Goal: Information Seeking & Learning: Understand process/instructions

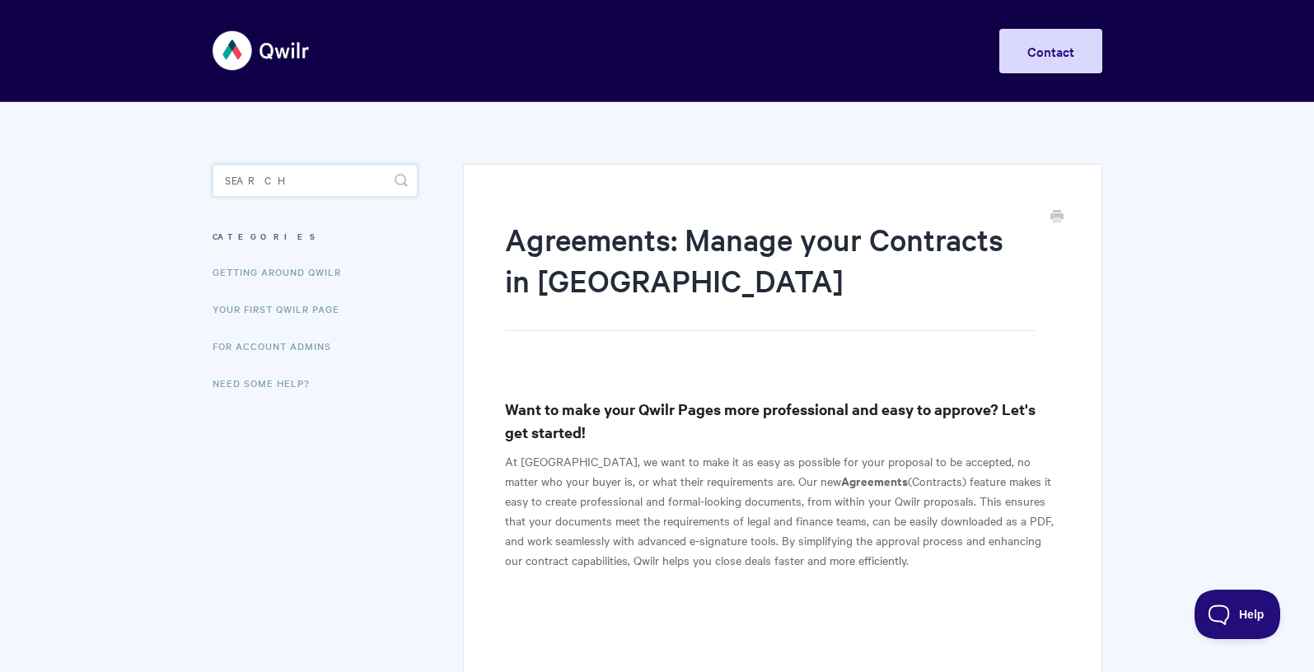
click at [263, 186] on input "Search" at bounding box center [315, 180] width 205 height 33
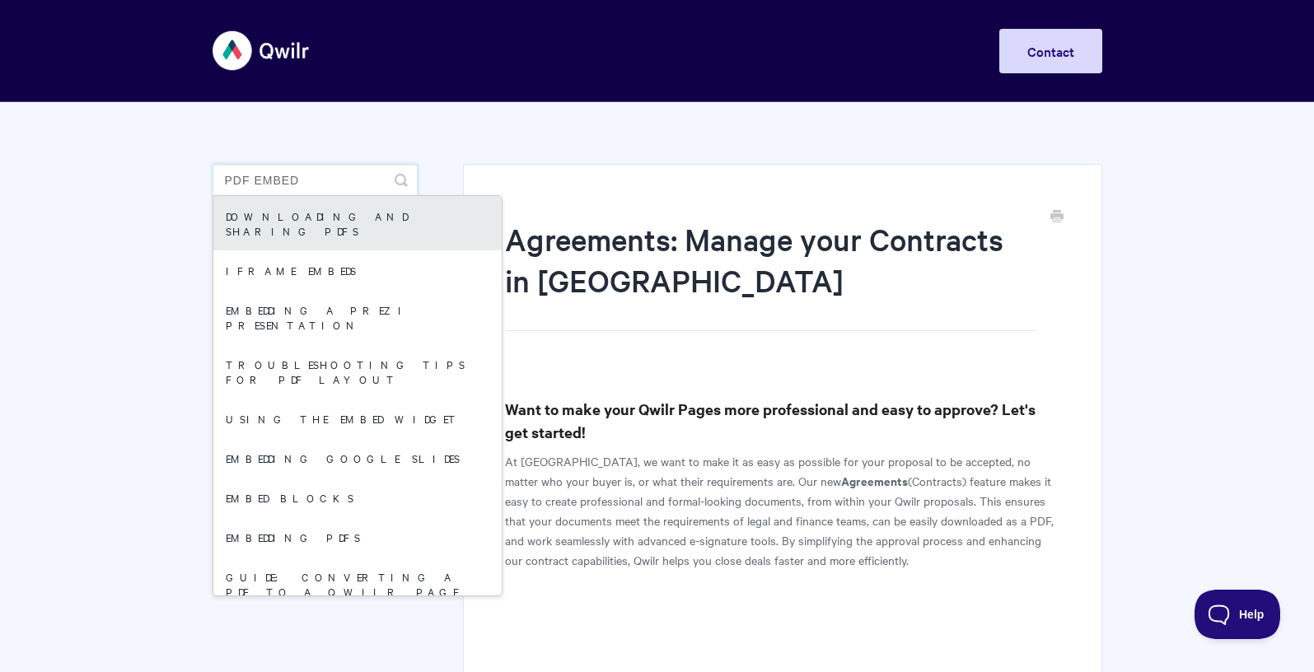
type input "pdf embed"
click at [303, 226] on link "Downloading and sharing PDFs" at bounding box center [357, 223] width 288 height 54
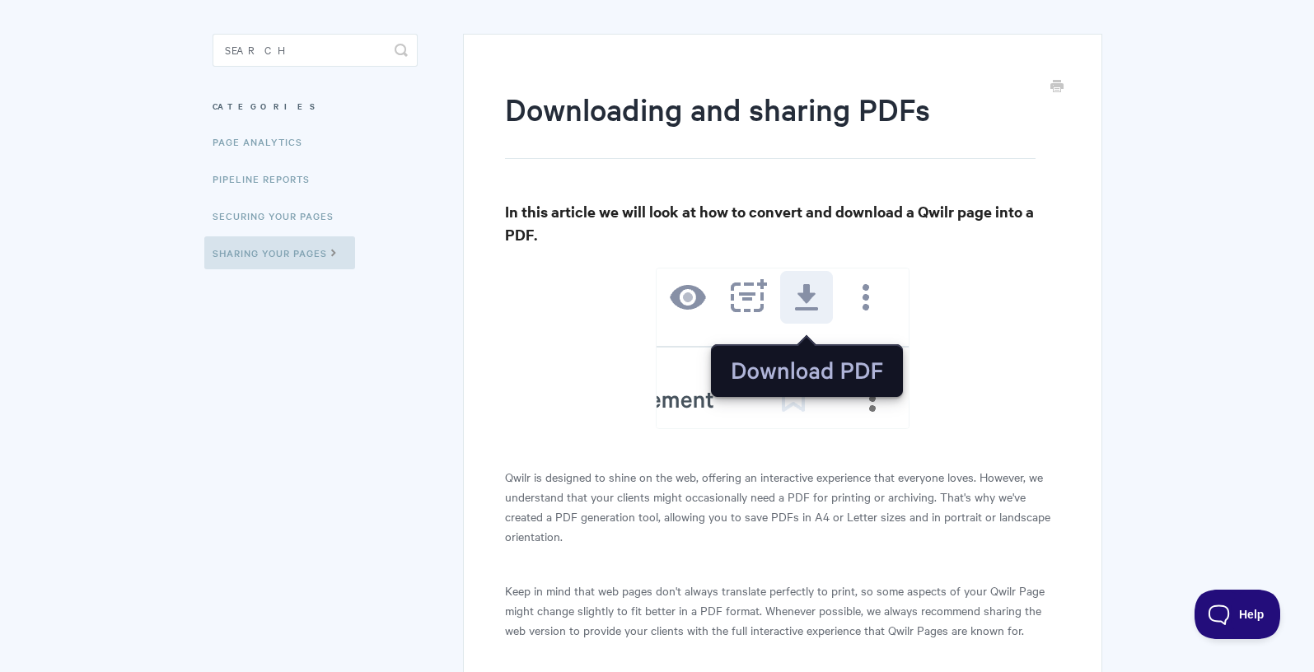
scroll to position [82, 0]
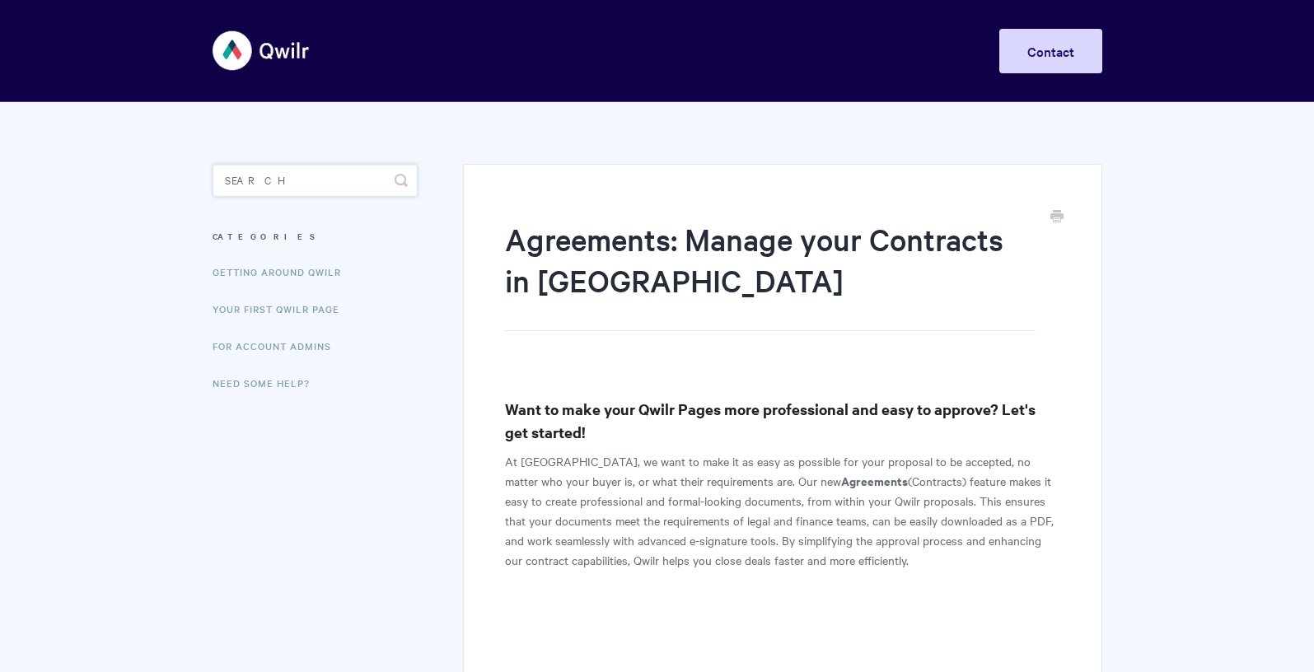
click at [260, 175] on input "Search" at bounding box center [315, 180] width 205 height 33
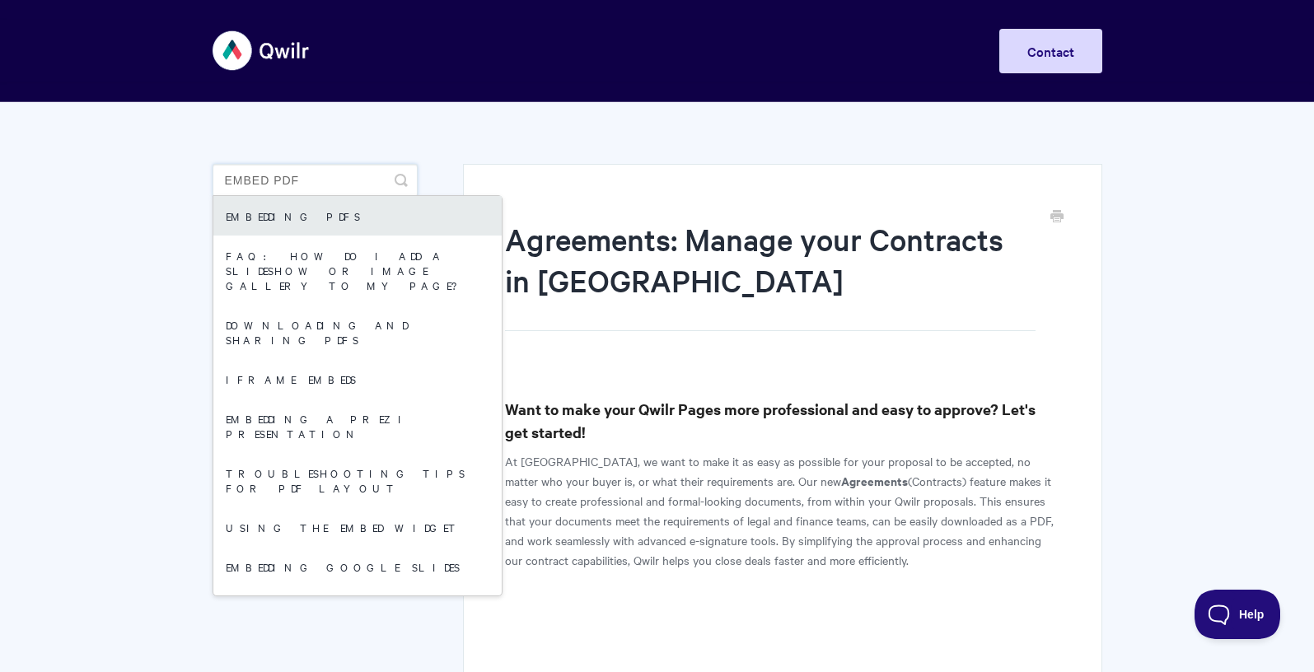
type input "embed pdf"
click at [273, 220] on link "Embedding PDFs" at bounding box center [357, 216] width 288 height 40
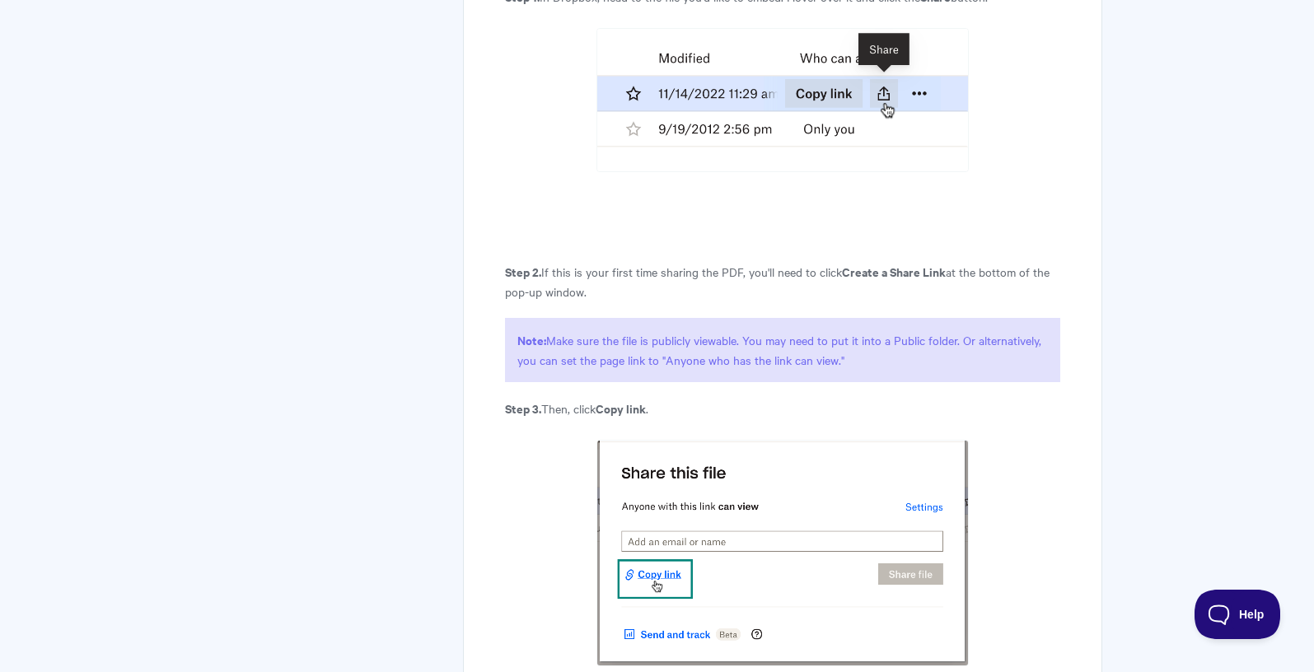
scroll to position [5128, 0]
